Goal: Information Seeking & Learning: Learn about a topic

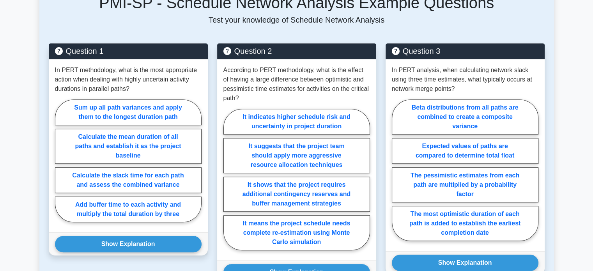
scroll to position [546, 0]
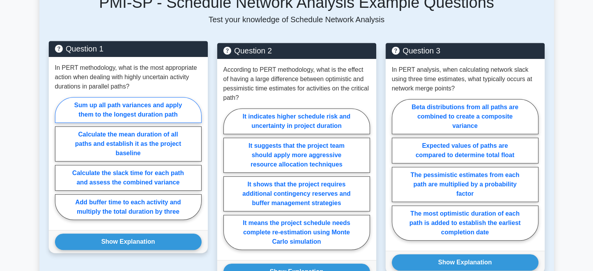
click at [124, 108] on label "Sum up all path variances and apply them to the longest duration path" at bounding box center [128, 110] width 147 height 26
click at [60, 158] on input "Sum up all path variances and apply them to the longest duration path" at bounding box center [57, 160] width 5 height 5
radio input "true"
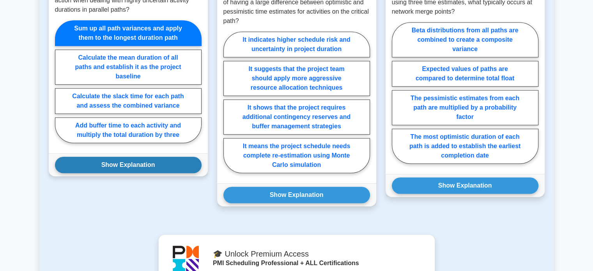
scroll to position [624, 0]
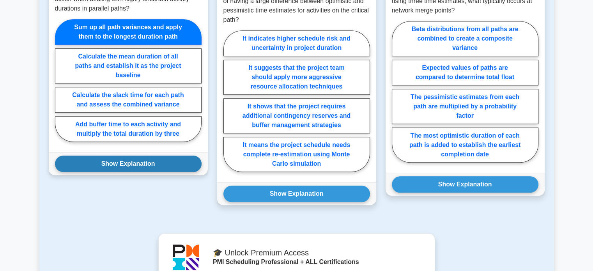
click at [122, 156] on button "Show Explanation" at bounding box center [128, 164] width 147 height 16
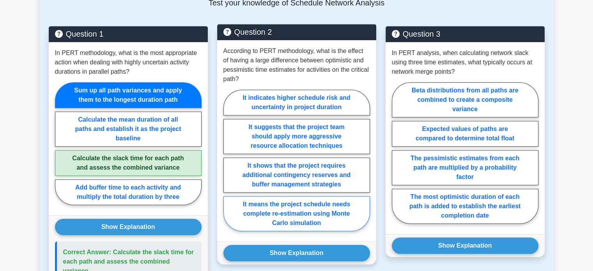
scroll to position [546, 0]
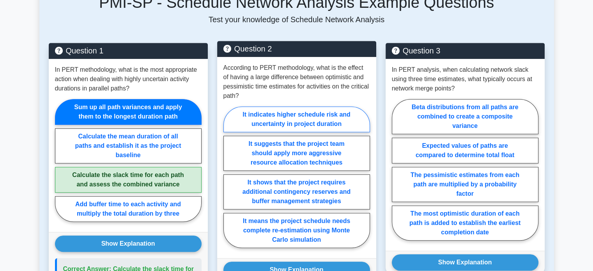
click at [277, 117] on label "It indicates higher schedule risk and uncertainty in project duration" at bounding box center [296, 119] width 147 height 26
click at [228, 177] on input "It indicates higher schedule risk and uncertainty in project duration" at bounding box center [225, 179] width 5 height 5
radio input "true"
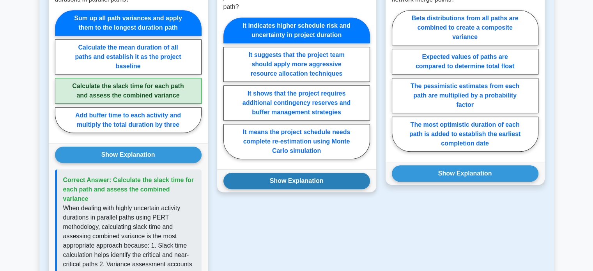
scroll to position [663, 0]
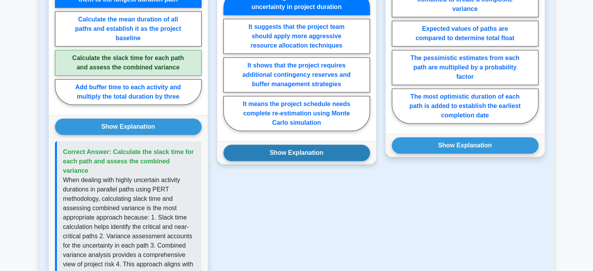
click at [278, 145] on button "Show Explanation" at bounding box center [296, 153] width 147 height 16
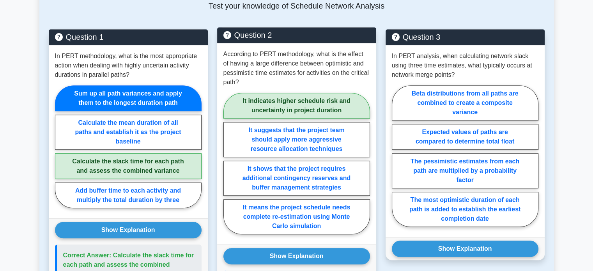
scroll to position [546, 0]
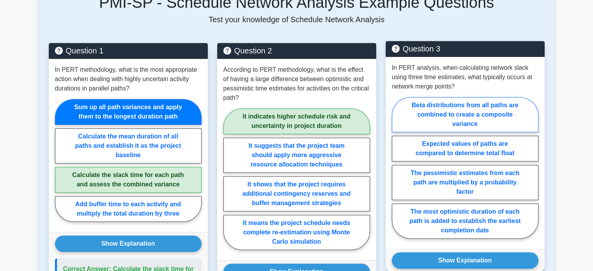
click at [456, 99] on label "Beta distributions from all paths are combined to create a composite variance" at bounding box center [465, 114] width 147 height 35
click at [397, 168] on input "Beta distributions from all paths are combined to create a composite variance" at bounding box center [394, 170] width 5 height 5
radio input "true"
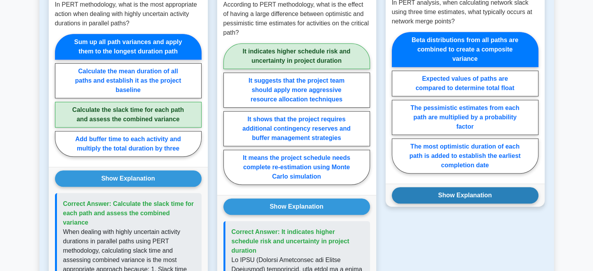
scroll to position [624, 0]
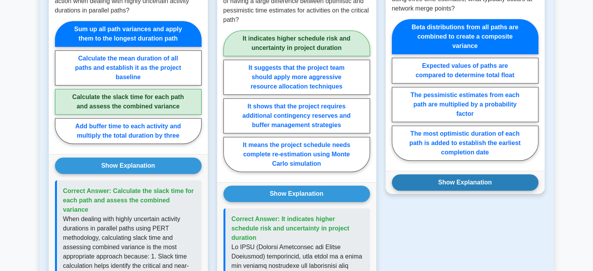
click at [444, 174] on button "Show Explanation" at bounding box center [465, 182] width 147 height 16
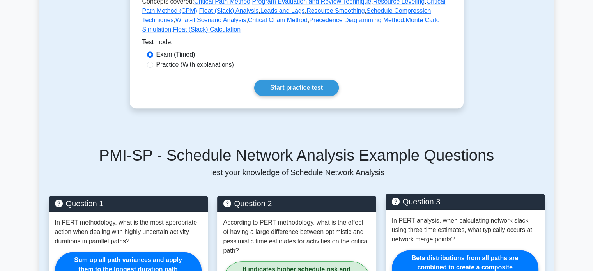
scroll to position [390, 0]
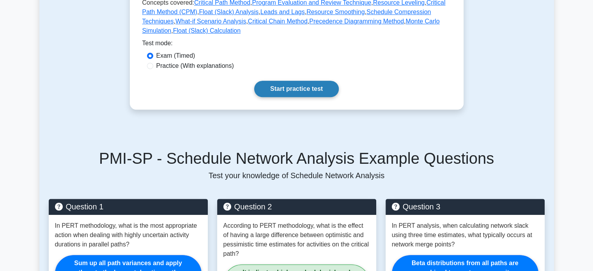
click at [315, 83] on link "Start practice test" at bounding box center [296, 89] width 85 height 16
